Goal: Transaction & Acquisition: Purchase product/service

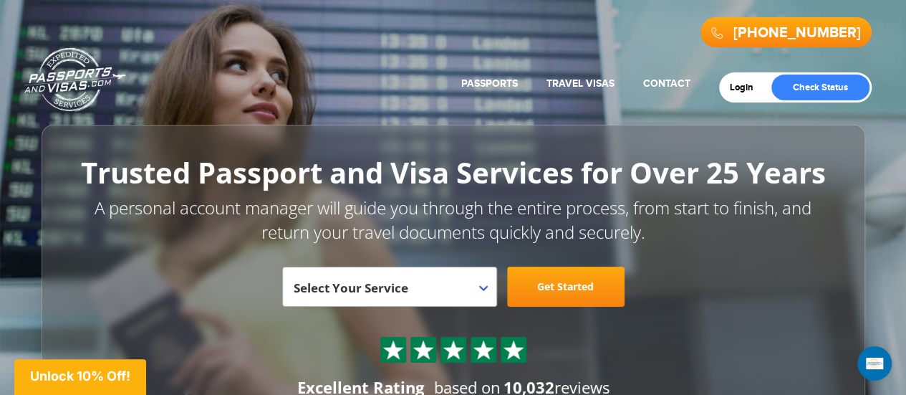
click at [414, 291] on span "Select Your Service" at bounding box center [388, 292] width 188 height 40
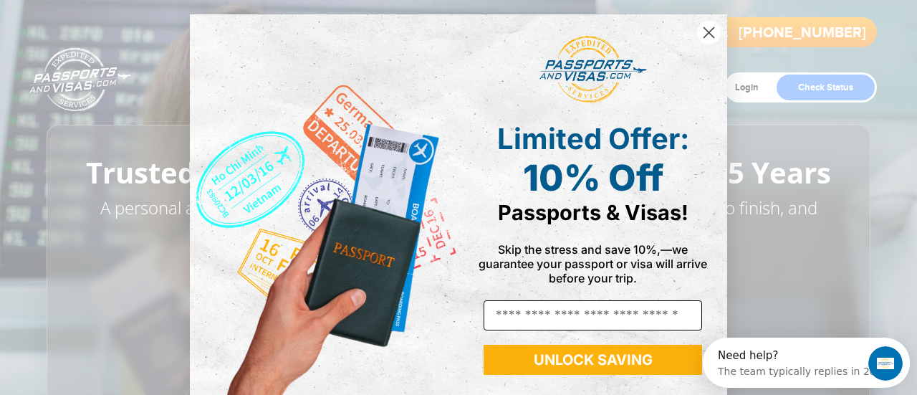
click at [613, 315] on input "Email" at bounding box center [593, 315] width 219 height 30
click at [534, 312] on input "Email" at bounding box center [593, 315] width 219 height 30
click at [526, 281] on div "Skip the stress and save 10%,—we guarantee your passport or visa will arrive be…" at bounding box center [593, 265] width 239 height 44
click at [534, 312] on input "Email" at bounding box center [593, 315] width 219 height 30
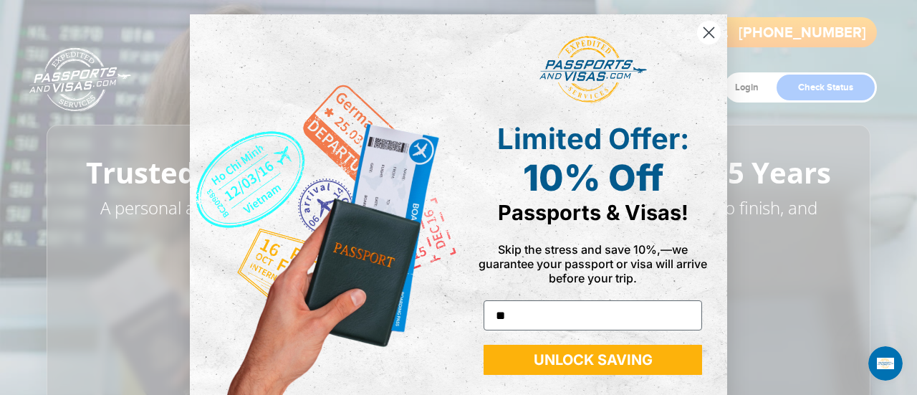
type input "**********"
click at [577, 362] on button "UNLOCK SAVING" at bounding box center [593, 360] width 219 height 30
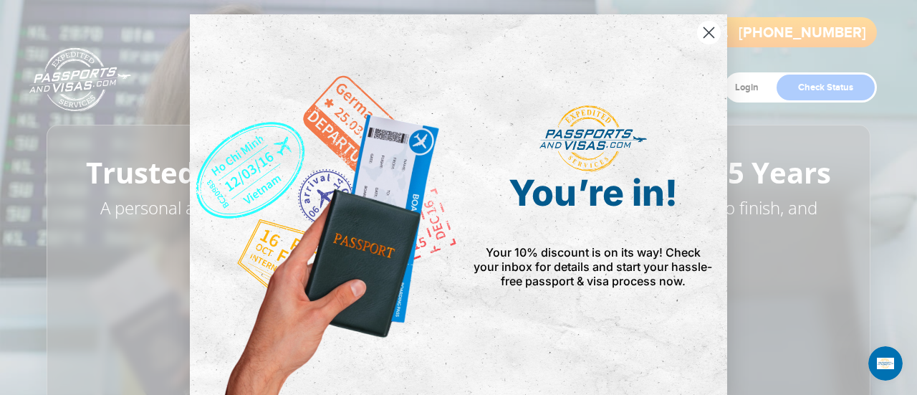
click at [505, 253] on span "Your 10% discount is on its way! Check your inbox for details and start your ha…" at bounding box center [593, 266] width 239 height 43
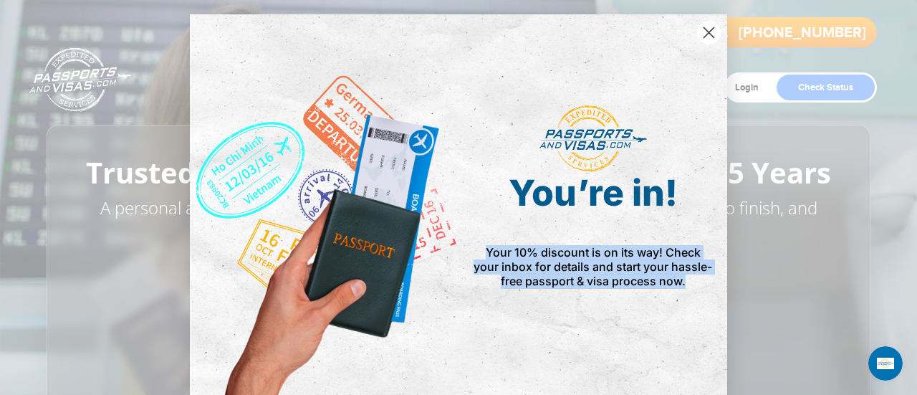
click at [505, 253] on span "Your 10% discount is on its way! Check your inbox for details and start your ha…" at bounding box center [593, 266] width 239 height 43
click at [507, 253] on span "Your 10% discount is on its way! Check your inbox for details and start your ha…" at bounding box center [593, 266] width 239 height 43
click at [705, 32] on circle "Close dialog" at bounding box center [709, 33] width 24 height 24
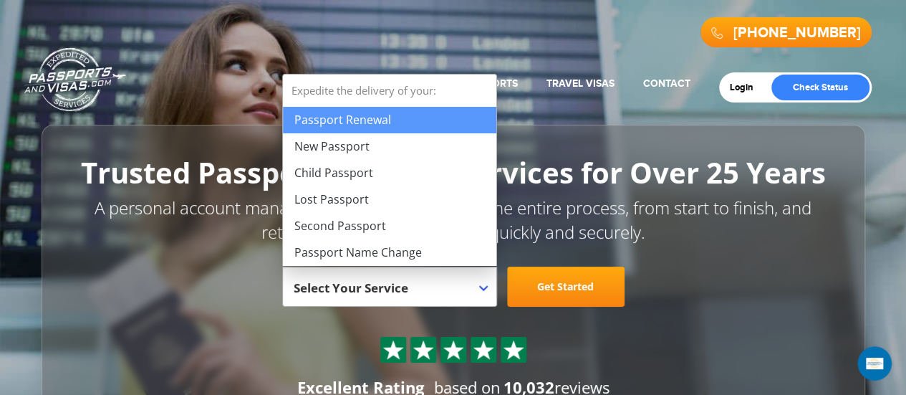
click at [459, 300] on span "Select Your Service" at bounding box center [388, 292] width 188 height 40
select select "**********"
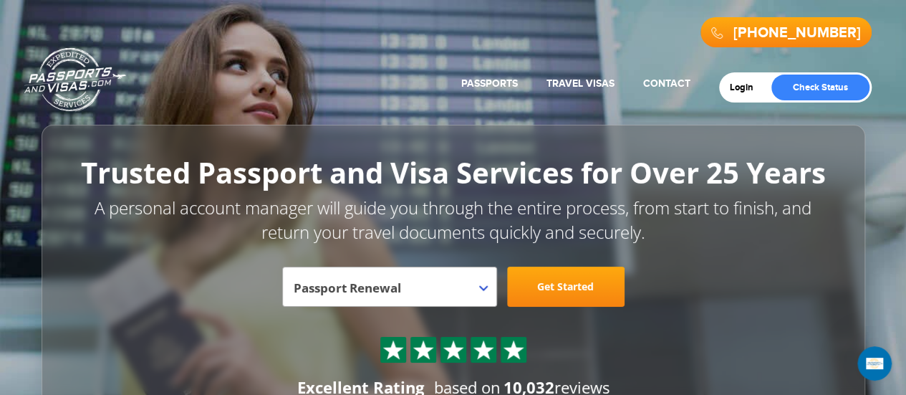
click at [576, 292] on link "Get Started" at bounding box center [566, 287] width 118 height 40
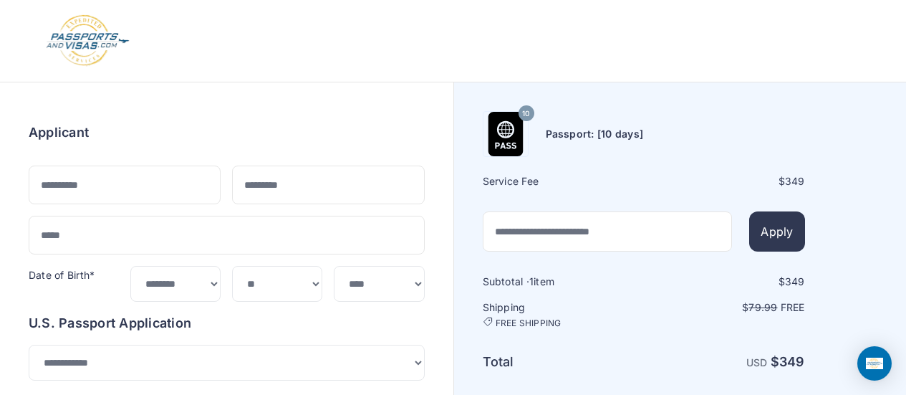
select select "***"
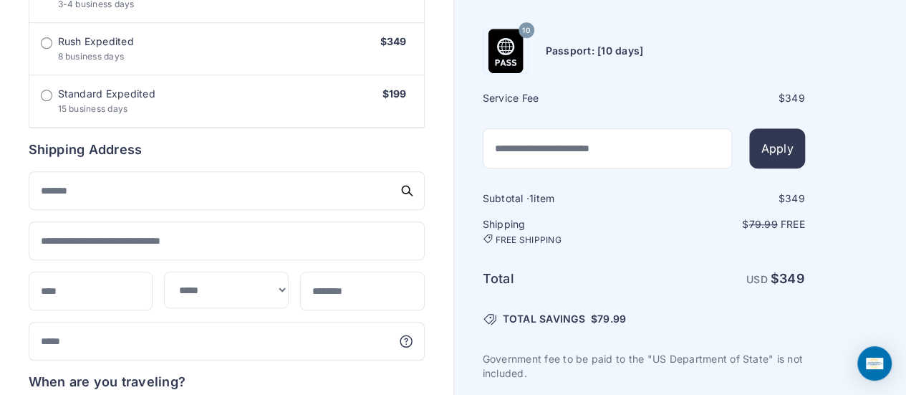
scroll to position [573, 0]
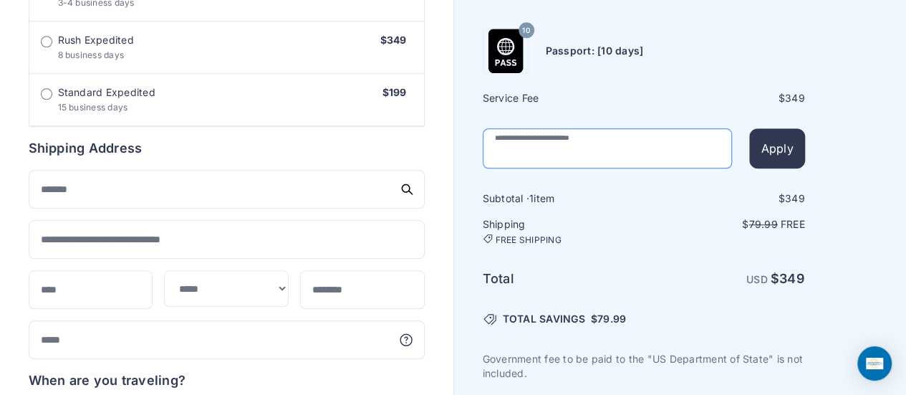
click at [632, 150] on input "text" at bounding box center [608, 149] width 250 height 40
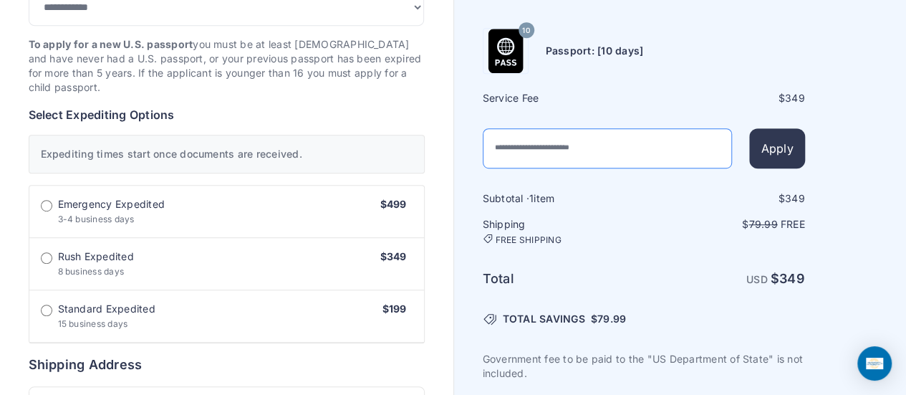
scroll to position [358, 0]
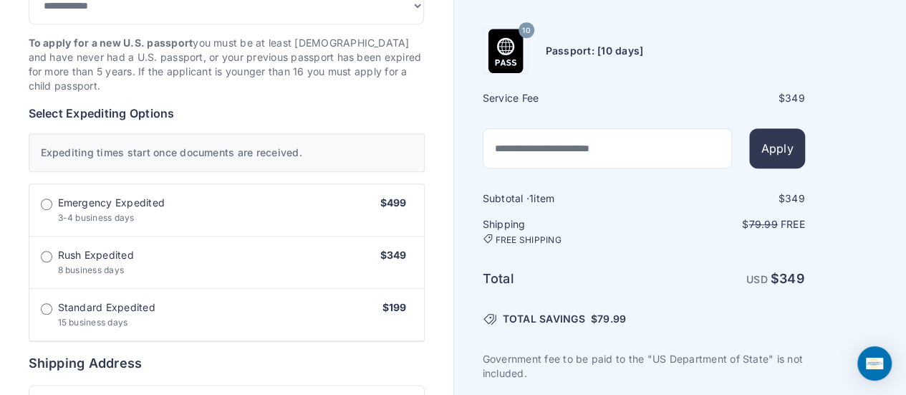
click at [97, 259] on span "Rush Expedited" at bounding box center [96, 255] width 76 height 14
click at [374, 110] on h6 "Select Expediting Options" at bounding box center [227, 113] width 396 height 17
click at [259, 252] on label "Rush Expedited 8 business days $349" at bounding box center [226, 262] width 395 height 52
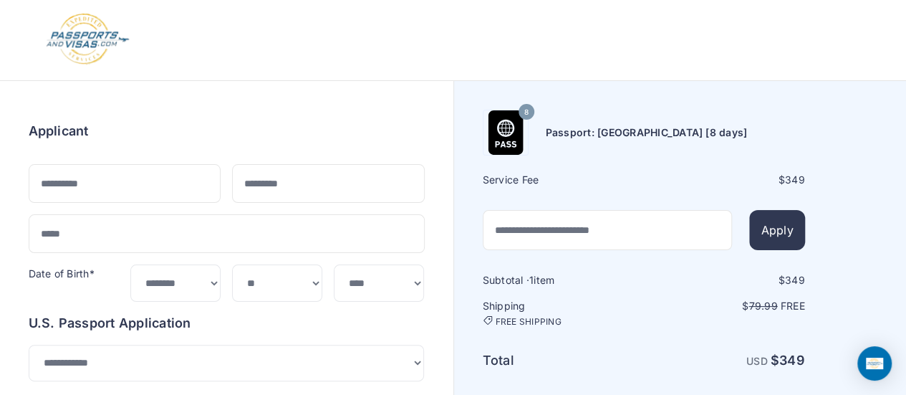
scroll to position [0, 0]
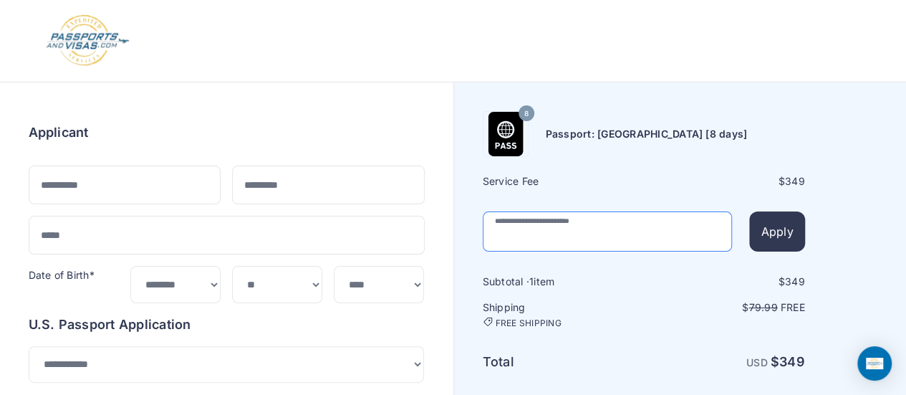
click at [631, 224] on input "text" at bounding box center [608, 231] width 250 height 40
click at [570, 224] on input "text" at bounding box center [608, 231] width 250 height 40
type input "********"
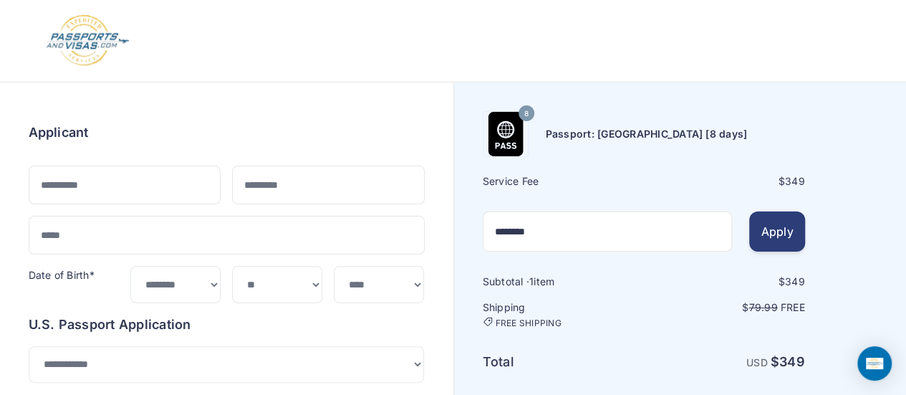
click at [780, 235] on button "Apply" at bounding box center [776, 231] width 55 height 40
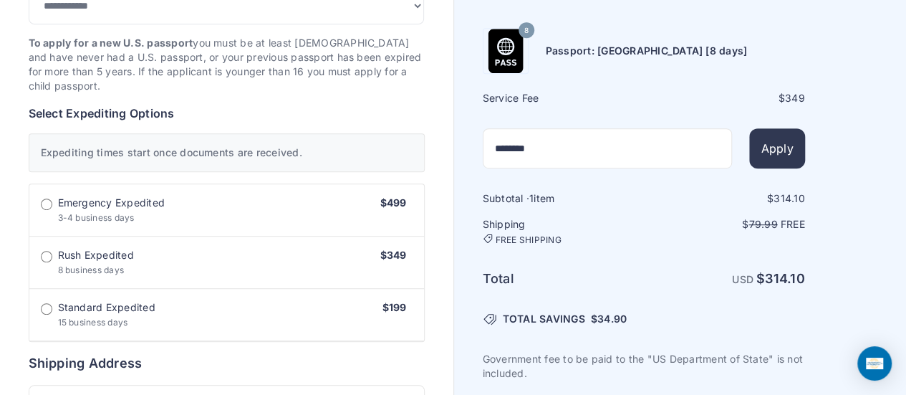
scroll to position [358, 0]
drag, startPoint x: 598, startPoint y: 167, endPoint x: 363, endPoint y: 125, distance: 238.8
click at [363, 125] on div "Order summary $ 314.10 8" at bounding box center [453, 347] width 906 height 1247
click at [766, 155] on button "Apply" at bounding box center [776, 149] width 55 height 40
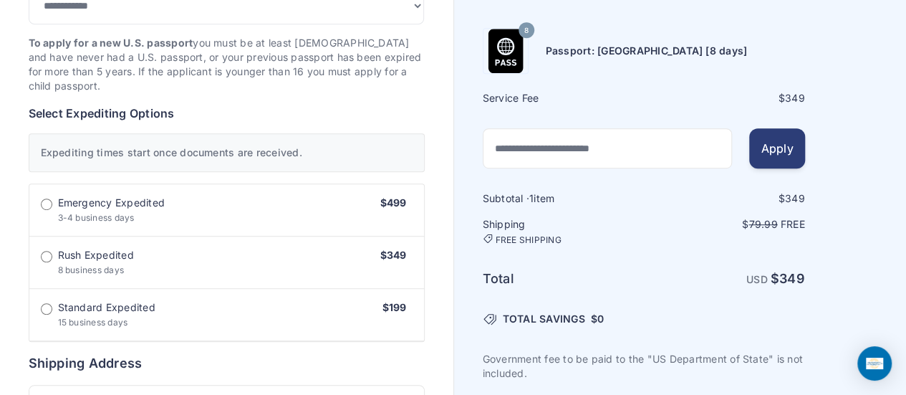
click at [766, 155] on button "Apply" at bounding box center [776, 149] width 55 height 40
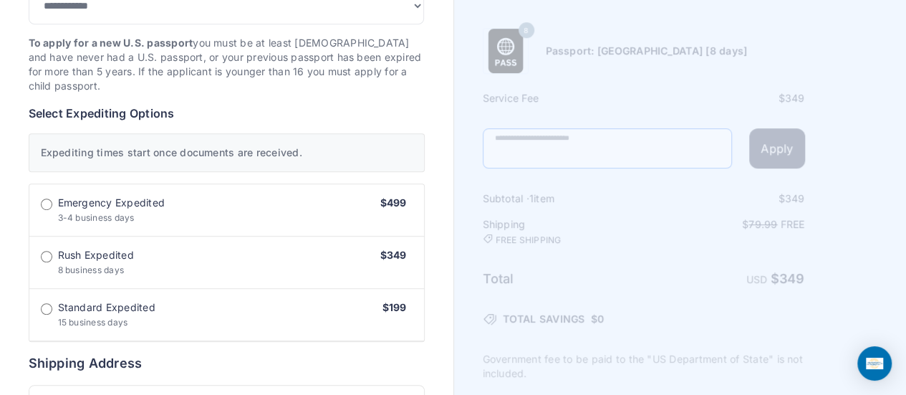
click at [596, 142] on input "text" at bounding box center [608, 149] width 250 height 40
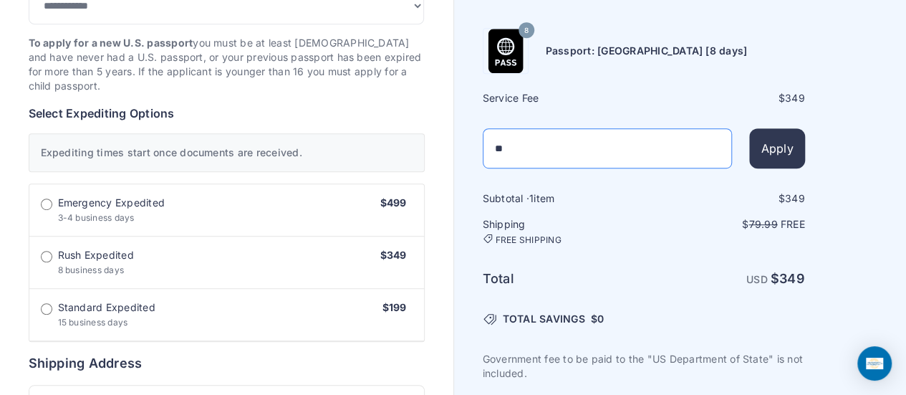
type input "*"
type input "********"
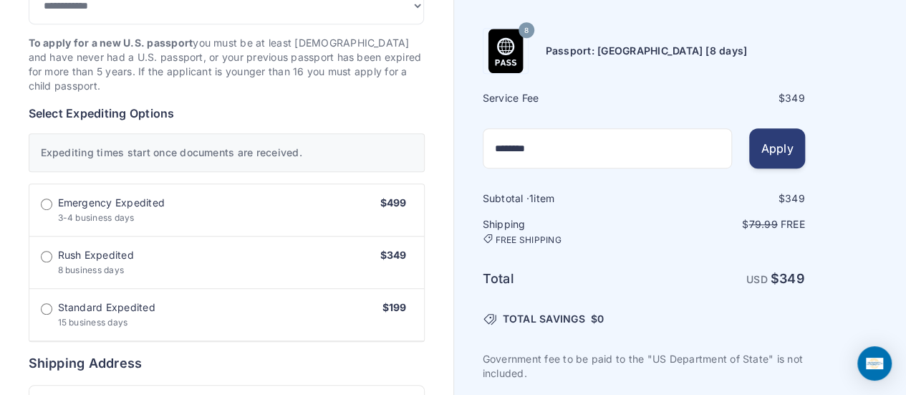
click at [785, 158] on button "Apply" at bounding box center [776, 149] width 55 height 40
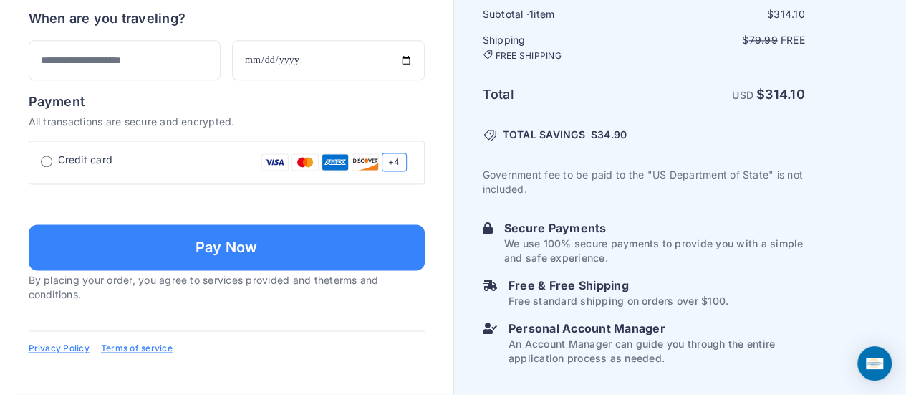
scroll to position [1136, 0]
click at [160, 350] on link "Terms of service" at bounding box center [137, 347] width 72 height 11
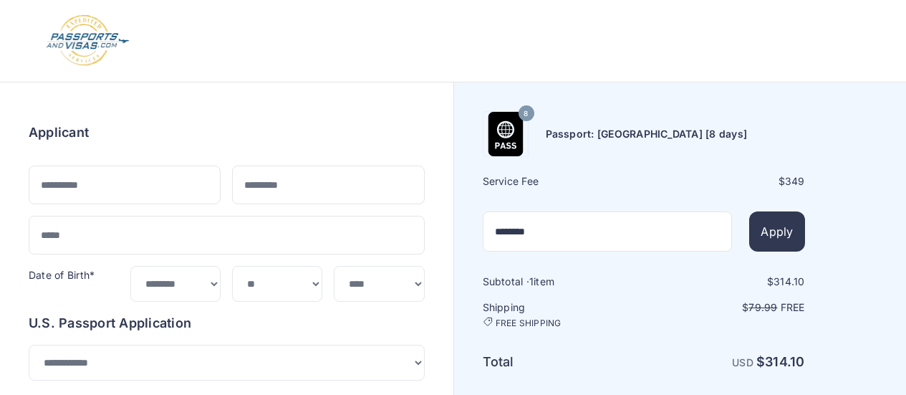
select select "***"
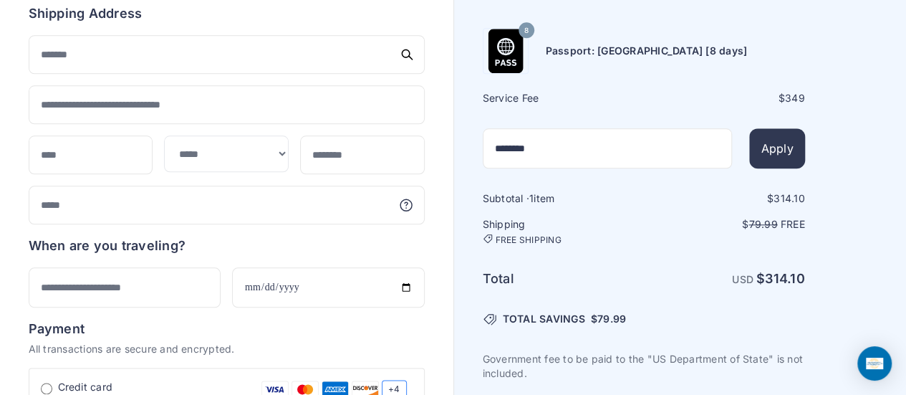
scroll to position [707, 0]
click at [520, 30] on div "8" at bounding box center [527, 31] width 16 height 16
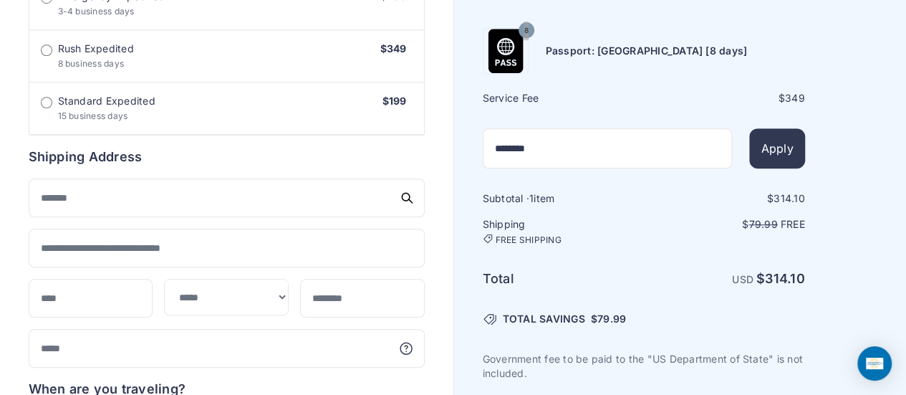
scroll to position [564, 0]
click at [506, 114] on div "8 Passport: New Passport [8 days] Service Fee $ 349 ******** Apply 1 79.99" at bounding box center [644, 290] width 322 height 522
drag, startPoint x: 714, startPoint y: 54, endPoint x: 547, endPoint y: 47, distance: 167.1
click at [547, 47] on div "8 Passport: New Passport [8 days]" at bounding box center [644, 52] width 322 height 46
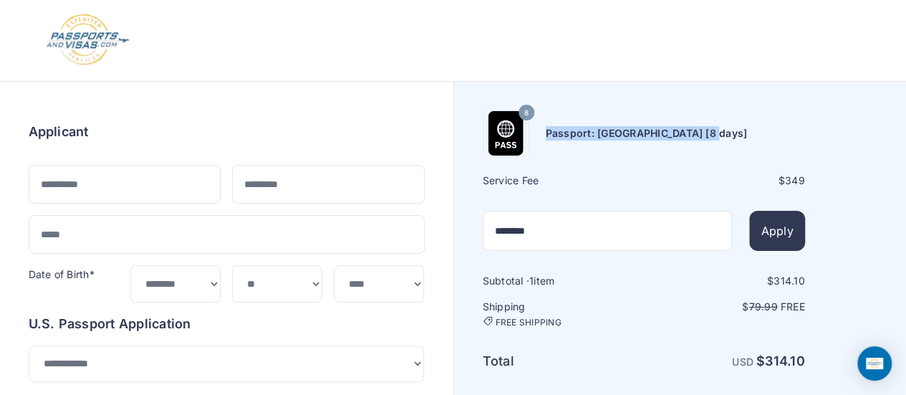
scroll to position [0, 0]
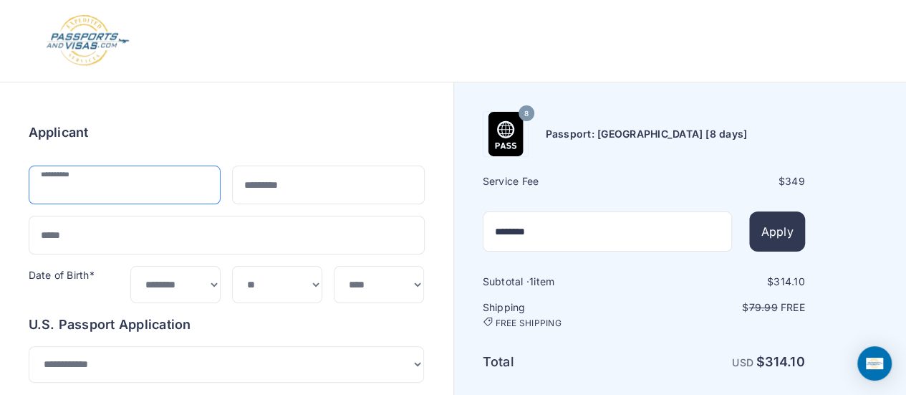
click at [87, 197] on input "text" at bounding box center [125, 185] width 193 height 39
click at [234, 127] on div "Applicant" at bounding box center [227, 133] width 396 height 20
click at [136, 191] on input "text" at bounding box center [125, 185] width 193 height 39
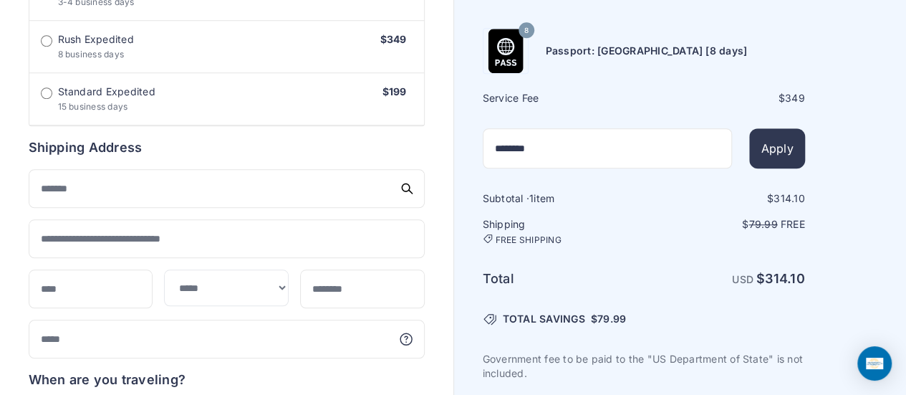
scroll to position [573, 0]
click at [152, 187] on input "text" at bounding box center [227, 189] width 396 height 39
type input "**********"
type input "*******"
type input "****"
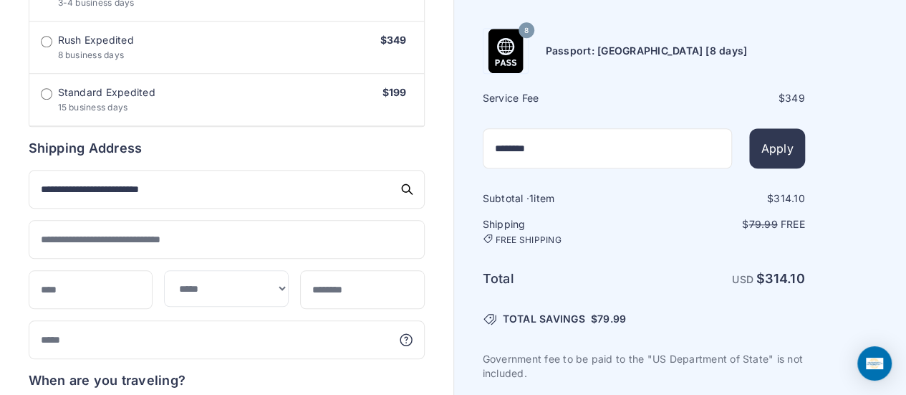
type input "**********"
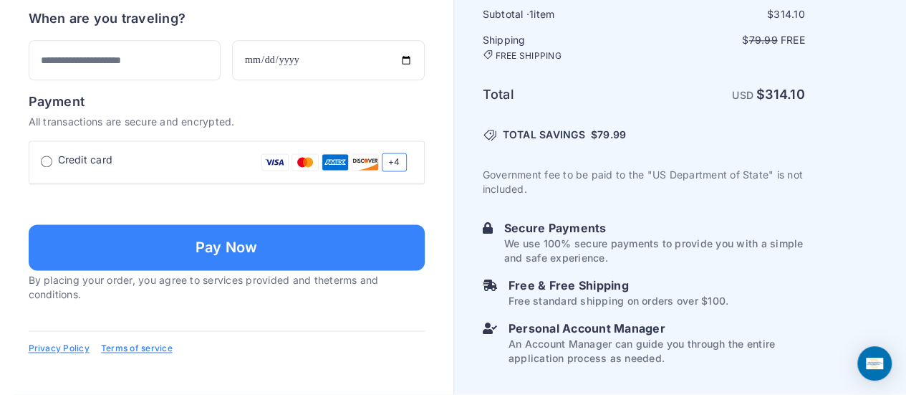
scroll to position [994, 0]
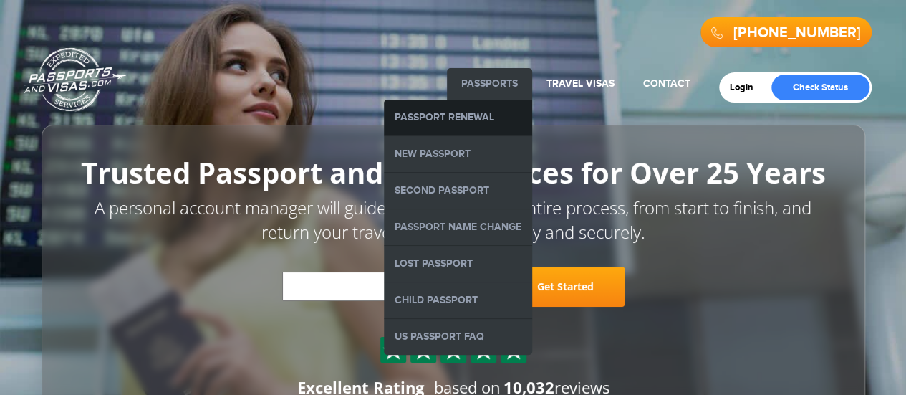
click at [424, 118] on link "Passport Renewal" at bounding box center [458, 118] width 148 height 36
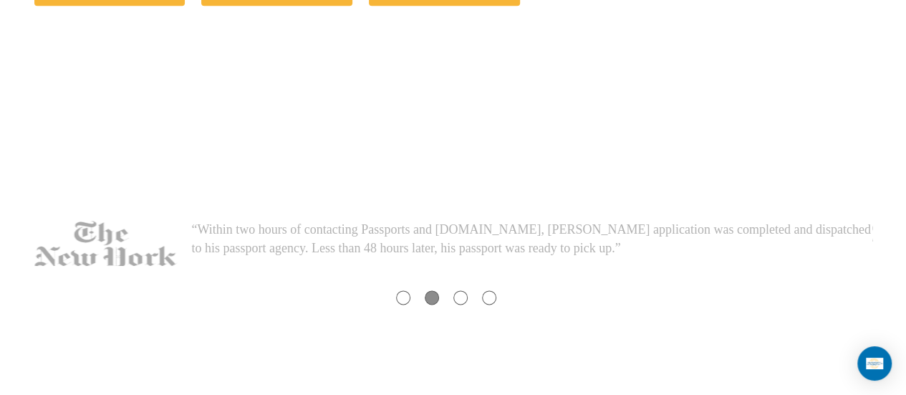
scroll to position [860, 0]
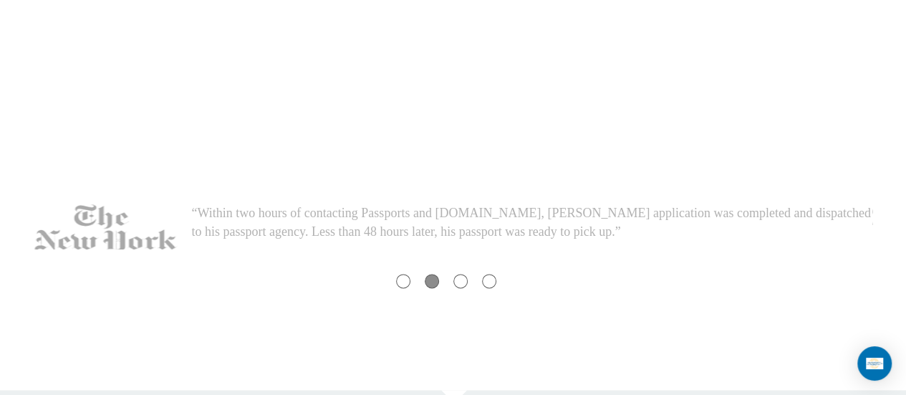
click at [459, 280] on div at bounding box center [461, 281] width 14 height 14
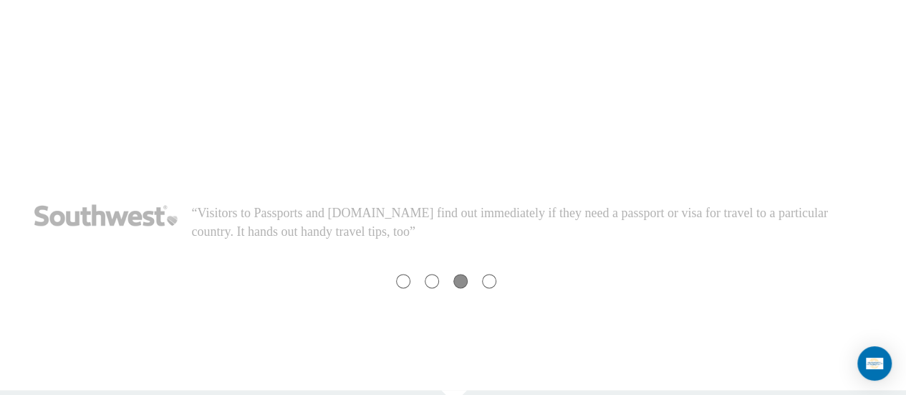
click at [482, 279] on div at bounding box center [489, 281] width 14 height 14
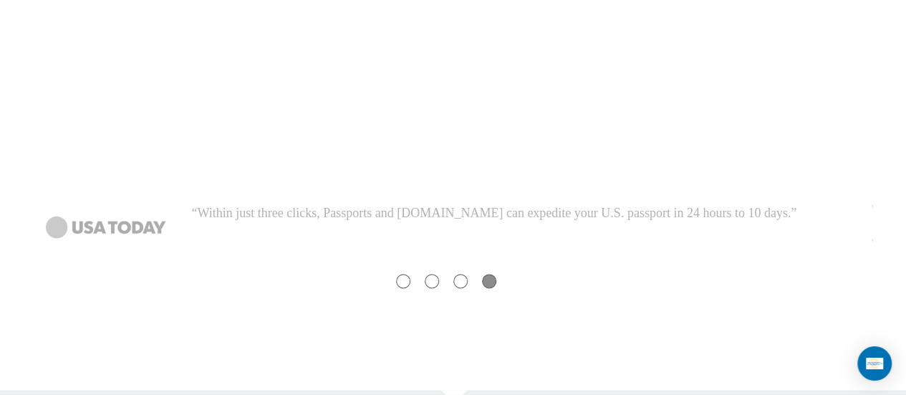
click at [456, 283] on div at bounding box center [461, 281] width 14 height 14
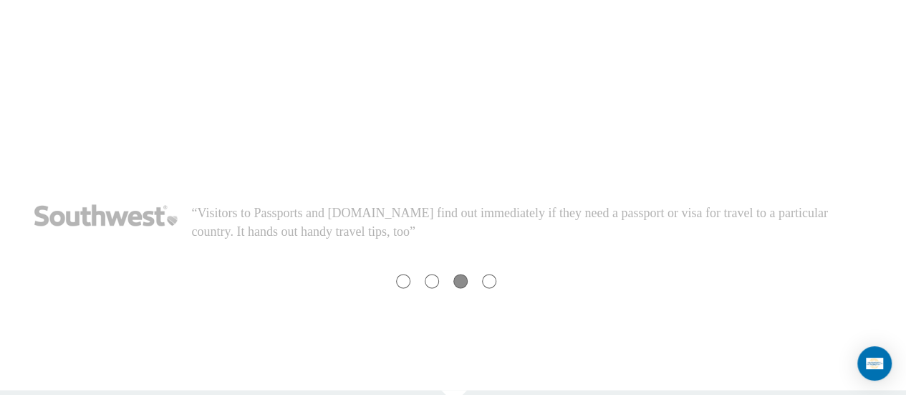
click at [431, 276] on div at bounding box center [432, 281] width 14 height 14
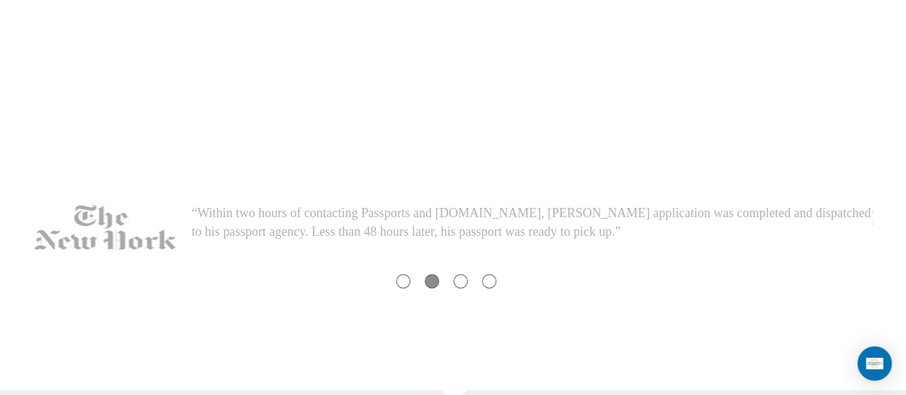
click at [401, 278] on div at bounding box center [403, 281] width 14 height 14
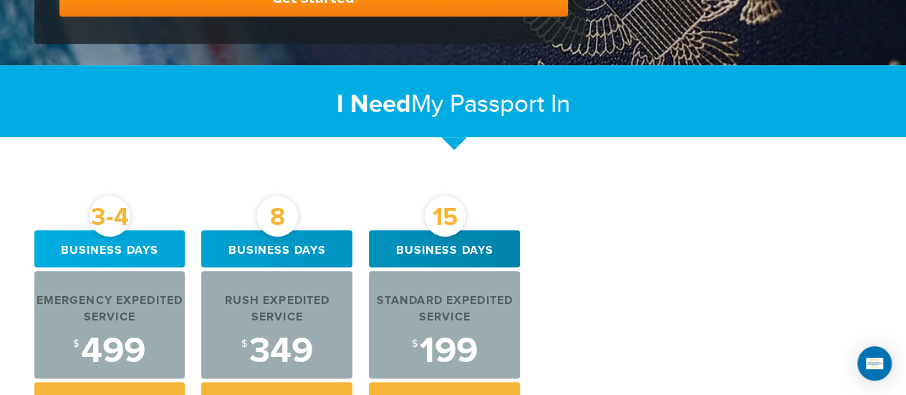
scroll to position [573, 0]
